Goal: Task Accomplishment & Management: Manage account settings

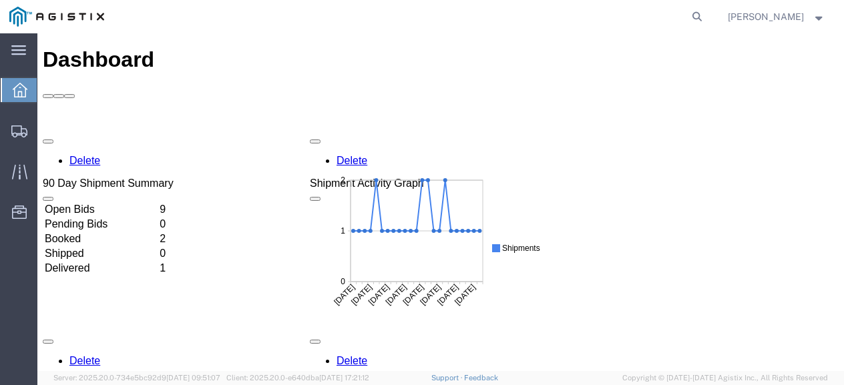
click at [158, 232] on td "Booked" at bounding box center [101, 238] width 114 height 13
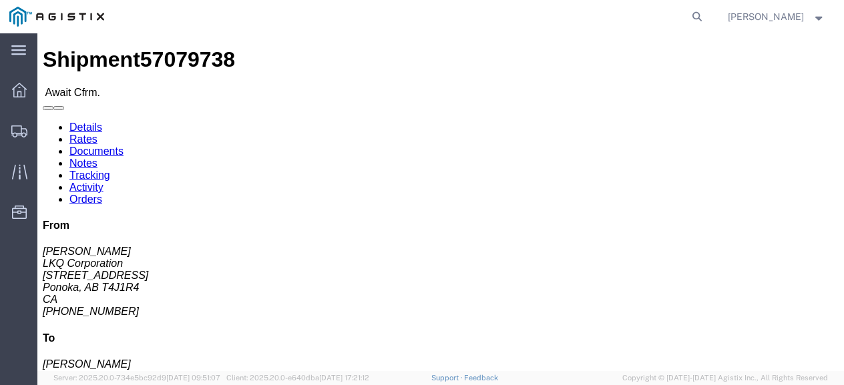
click link "Confirm"
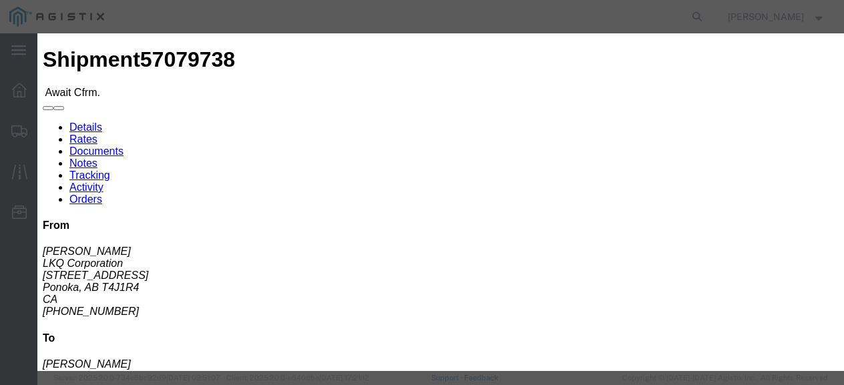
drag, startPoint x: 220, startPoint y: 137, endPoint x: 228, endPoint y: 136, distance: 8.0
click div
click input "checkbox"
checkbox input "true"
type input "[PERSON_NAME]"
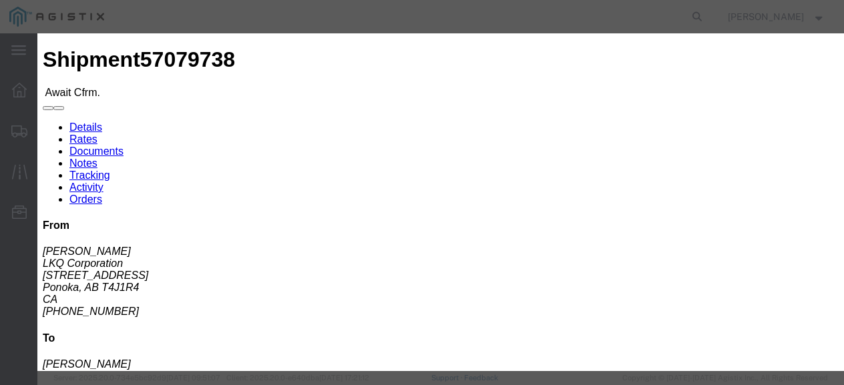
click fieldset "Confirmation Details Use my profile Bill of Lading Number Person Monitor Shipme…"
click input "text"
type input "57079738"
click button "Submit"
click input "text"
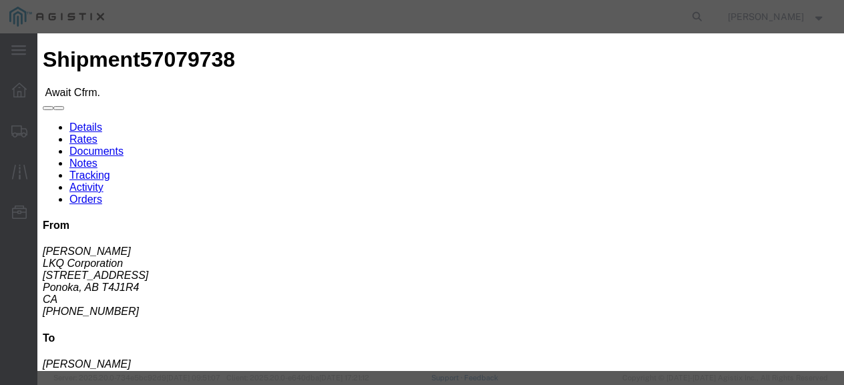
type input "6473089760"
click button "Submit"
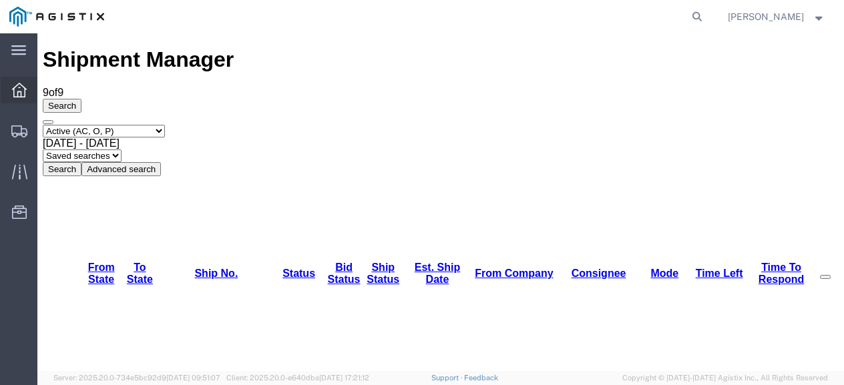
click at [13, 98] on div at bounding box center [19, 90] width 37 height 27
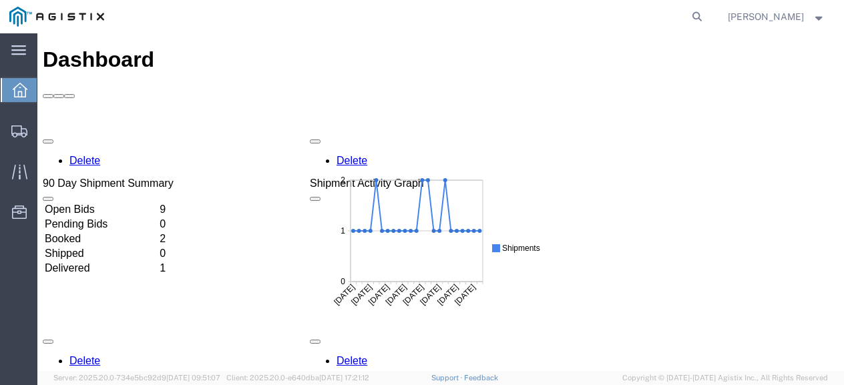
click at [158, 232] on td "Booked" at bounding box center [101, 238] width 114 height 13
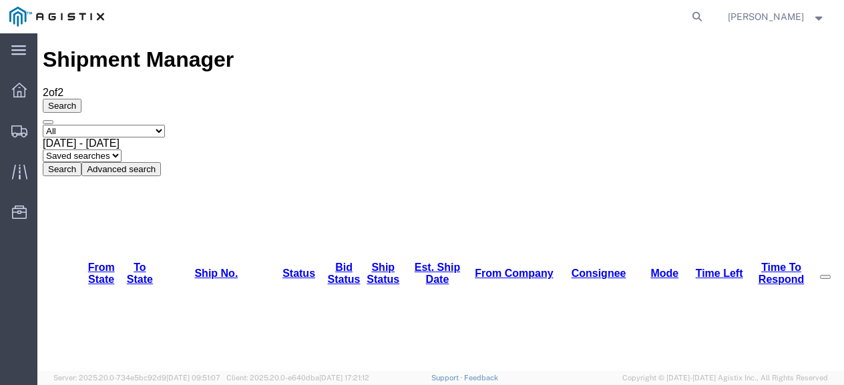
copy link "57079738"
drag, startPoint x: 222, startPoint y: 154, endPoint x: 152, endPoint y: 152, distance: 70.2
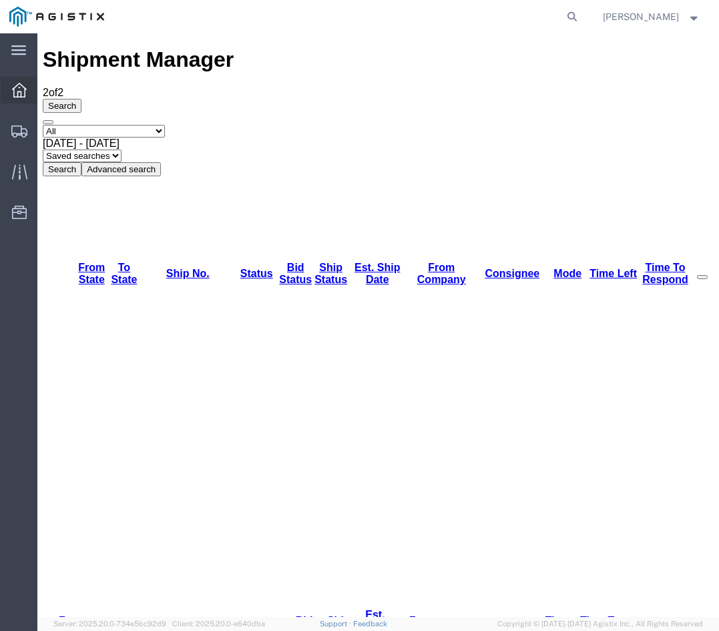
click at [17, 102] on div at bounding box center [19, 90] width 37 height 27
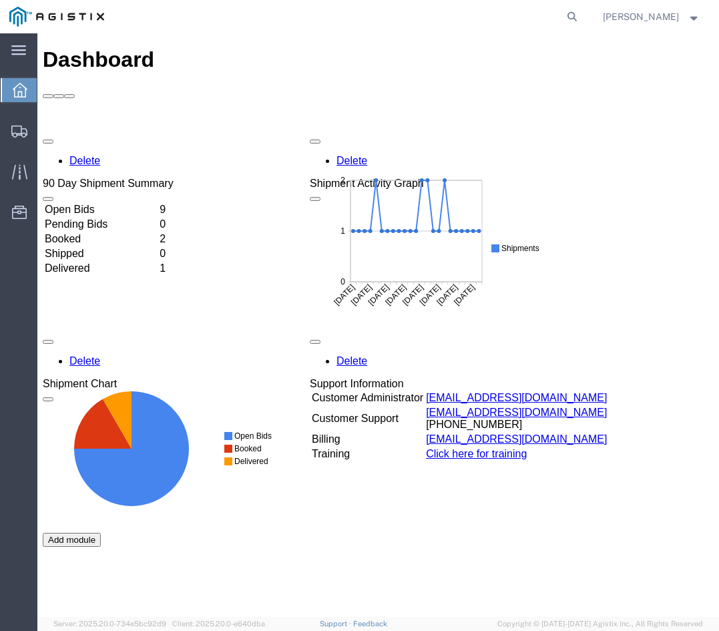
click at [158, 203] on td "Open Bids" at bounding box center [101, 209] width 114 height 13
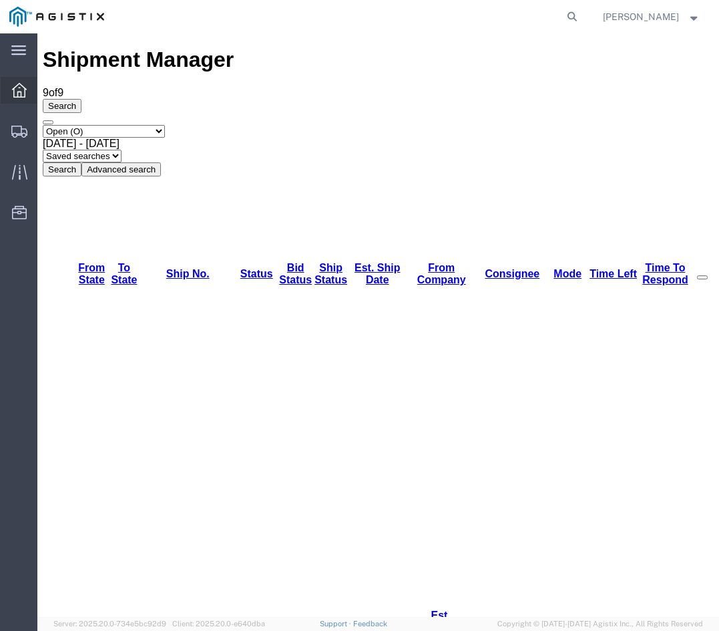
click at [5, 90] on div at bounding box center [19, 90] width 37 height 27
